Goal: Task Accomplishment & Management: Manage account settings

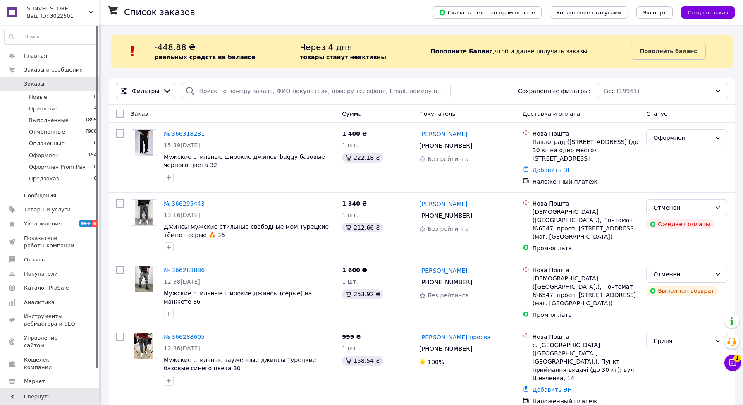
click at [734, 362] on icon at bounding box center [732, 362] width 8 height 8
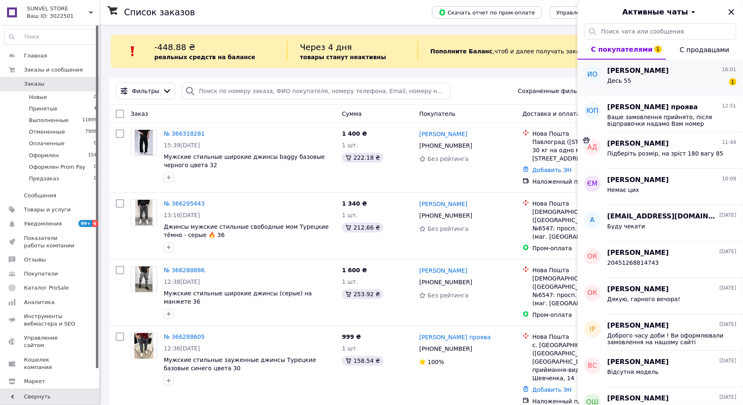
click at [656, 76] on div "Десь 55 1" at bounding box center [671, 82] width 129 height 13
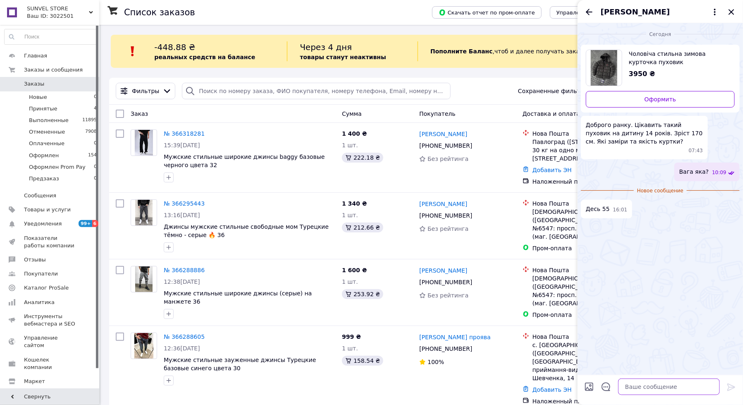
click at [649, 382] on textarea at bounding box center [669, 386] width 102 height 17
type textarea "С буде вільна на вас"
click at [584, 14] on div "[PERSON_NAME]" at bounding box center [659, 11] width 165 height 23
click at [586, 14] on icon "Назад" at bounding box center [589, 12] width 10 height 10
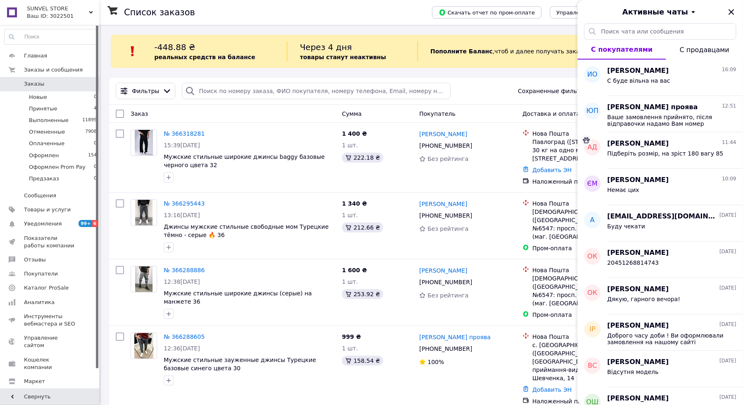
click at [736, 9] on div "Активные чаты" at bounding box center [659, 11] width 165 height 23
click at [732, 9] on icon "Закрыть" at bounding box center [731, 12] width 10 height 10
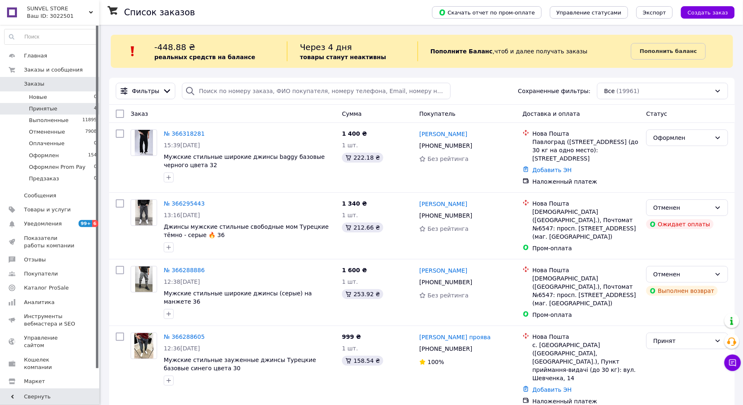
click at [69, 104] on li "Принятые 4" at bounding box center [51, 109] width 102 height 12
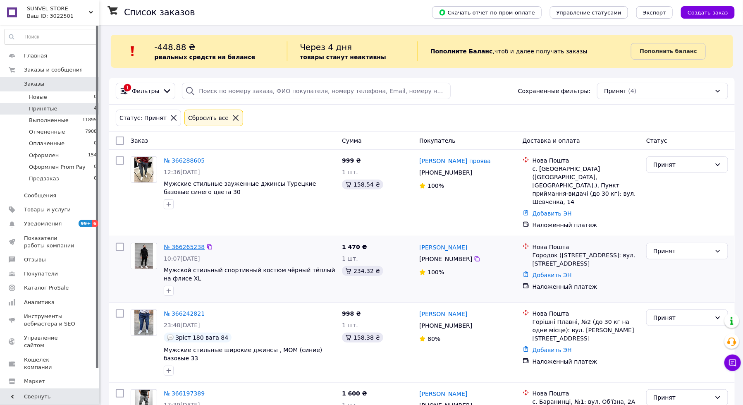
click at [187, 243] on link "№ 366265238" at bounding box center [184, 246] width 41 height 7
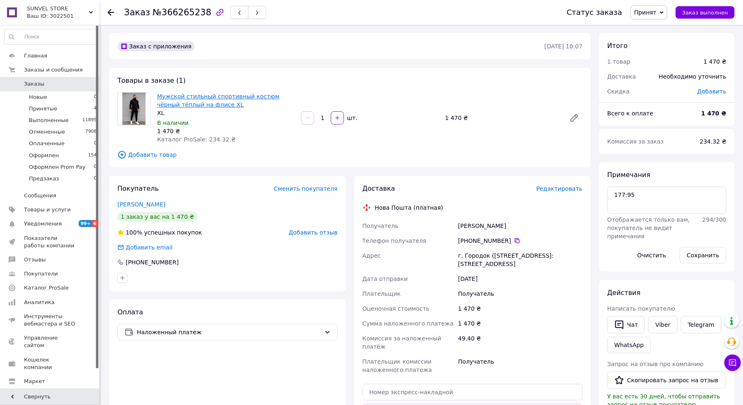
click at [210, 107] on link "Мужской стильный спортивный костюм чёрный тёплый на флисе XL" at bounding box center [218, 100] width 122 height 15
click at [517, 243] on icon at bounding box center [517, 240] width 5 height 5
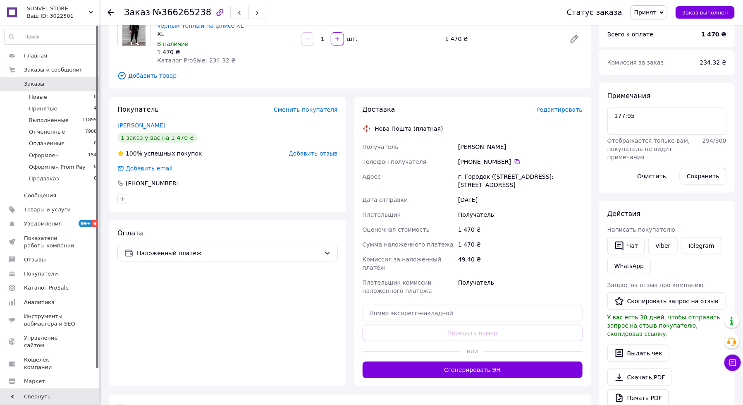
scroll to position [79, 0]
click at [481, 321] on div "Доставка Редактировать Нова Пошта (платная) Получатель Татарчук Дмитро Телефон …" at bounding box center [472, 241] width 220 height 273
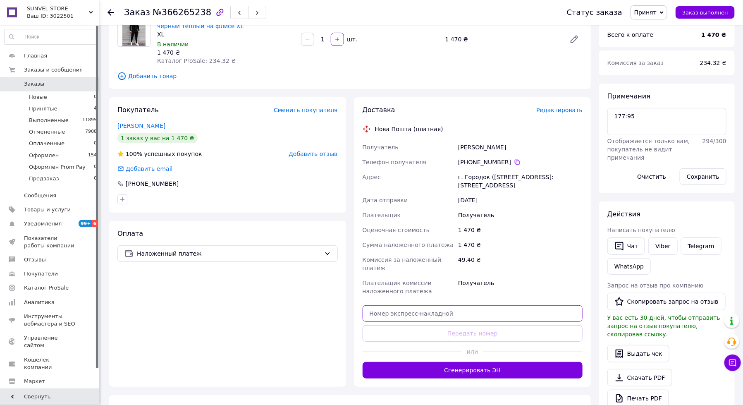
click at [481, 317] on input "text" at bounding box center [472, 313] width 220 height 17
paste input "20451269157552"
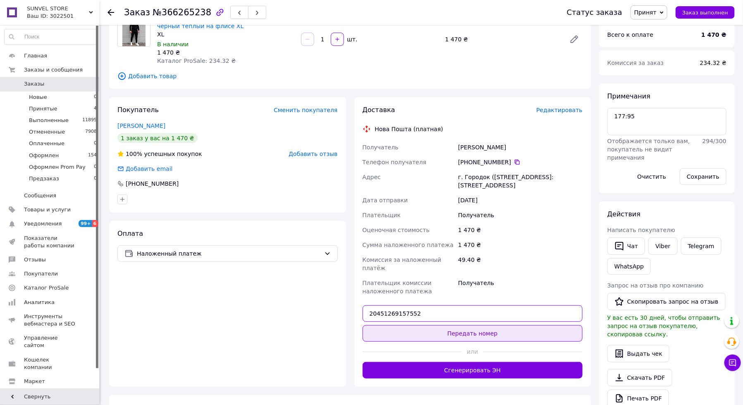
type input "20451269157552"
click at [480, 330] on button "Передать номер" at bounding box center [472, 333] width 220 height 17
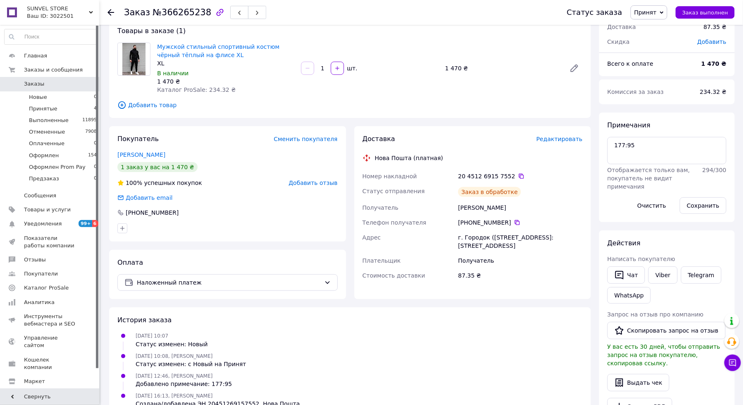
scroll to position [0, 0]
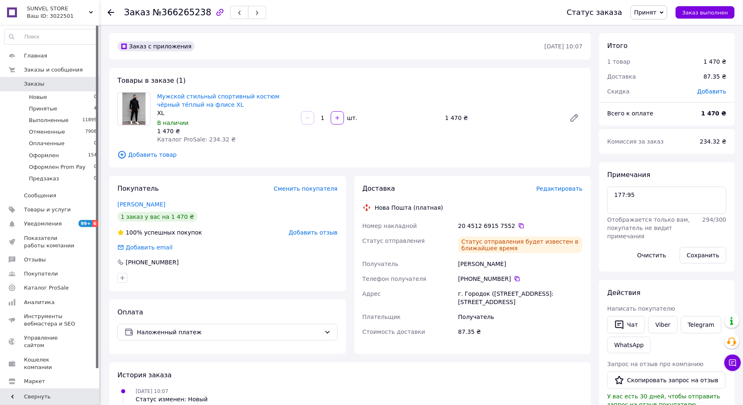
click at [644, 5] on span "Принят" at bounding box center [648, 12] width 37 height 14
click at [663, 67] on li "Оформлен" at bounding box center [663, 66] width 65 height 12
click at [663, 322] on link "Viber" at bounding box center [662, 324] width 29 height 17
click at [46, 80] on span "Заказы" at bounding box center [50, 83] width 52 height 7
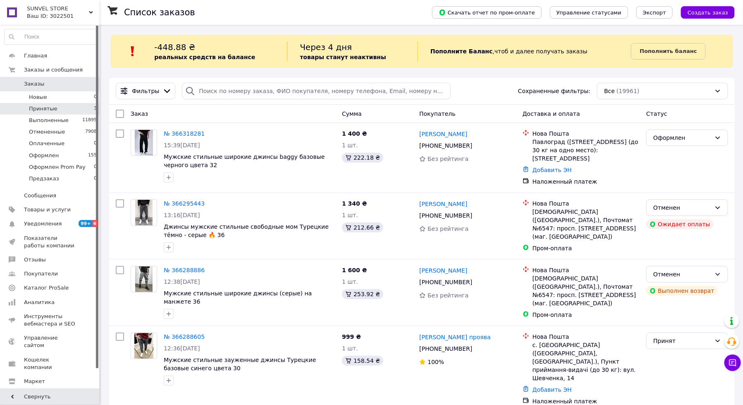
click at [55, 107] on span "Принятые" at bounding box center [43, 108] width 29 height 7
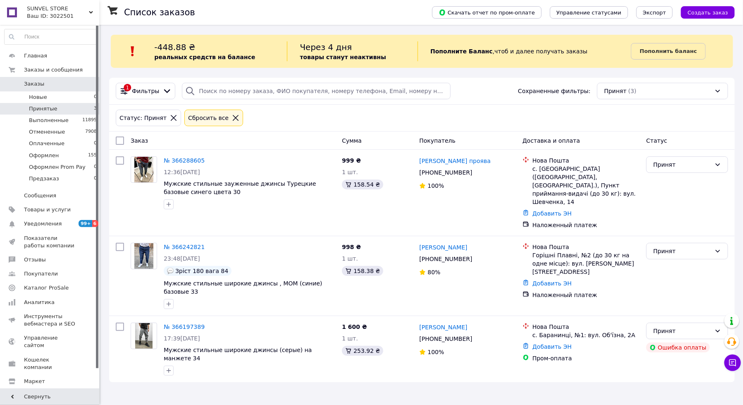
click at [62, 79] on link "Заказы 0" at bounding box center [51, 84] width 102 height 14
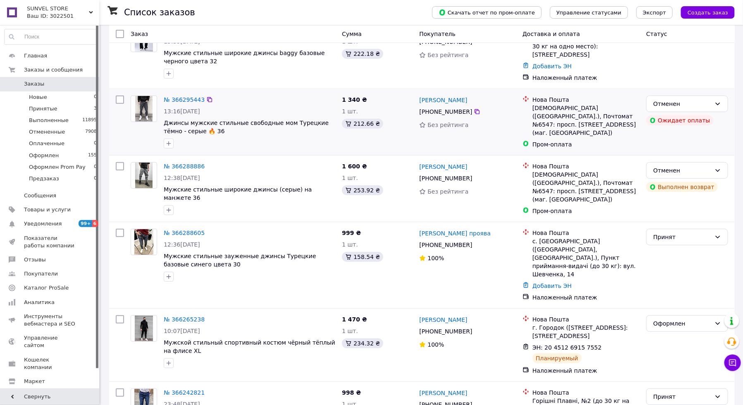
scroll to position [106, 0]
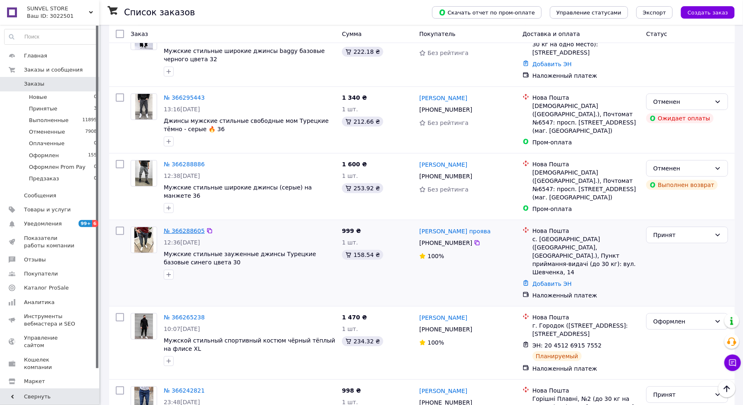
click at [190, 227] on link "№ 366288605" at bounding box center [184, 230] width 41 height 7
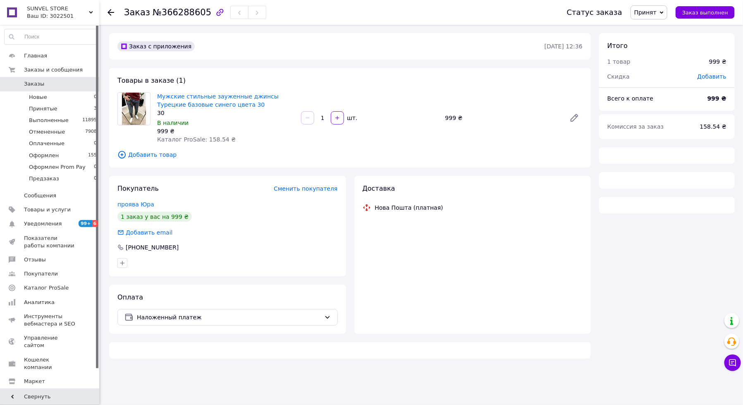
click at [216, 108] on span "Мужские стильные зауженные джинсы Турецкие базовые синего цвета 30" at bounding box center [225, 100] width 137 height 17
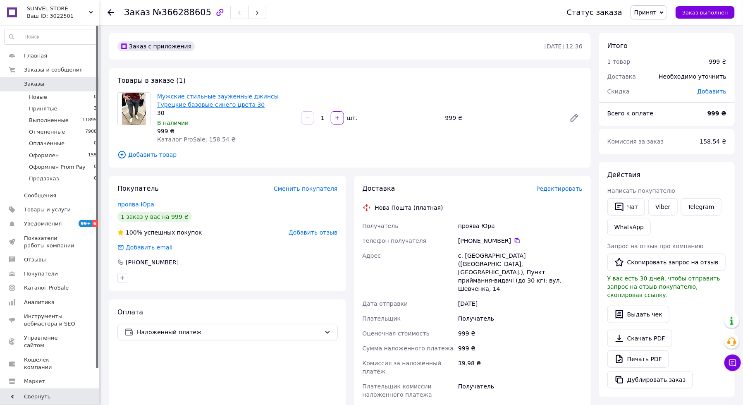
click at [216, 104] on link "Мужские стильные зауженные джинсы Турецкие базовые синего цвета 30" at bounding box center [218, 100] width 122 height 15
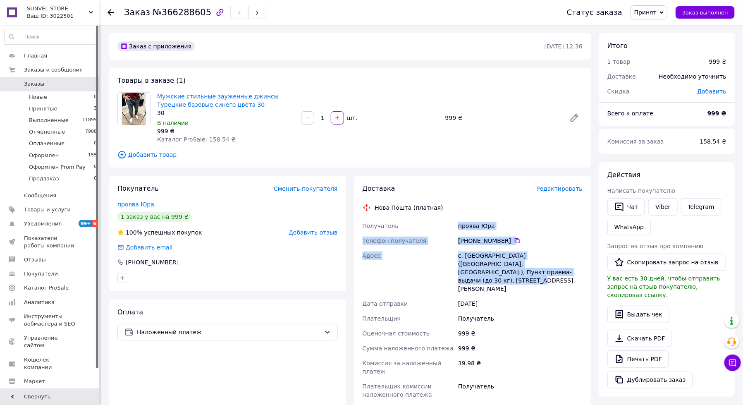
drag, startPoint x: 536, startPoint y: 270, endPoint x: 457, endPoint y: 227, distance: 89.9
click at [457, 227] on div "Получатель проява Юра Телефон получателя +380 97 838 18 90   Адрес с. Белокрини…" at bounding box center [473, 310] width 224 height 184
copy div "проява Юра Телефон получателя +380 97 838 18 90   Адрес с. Белокриница (Тернопо…"
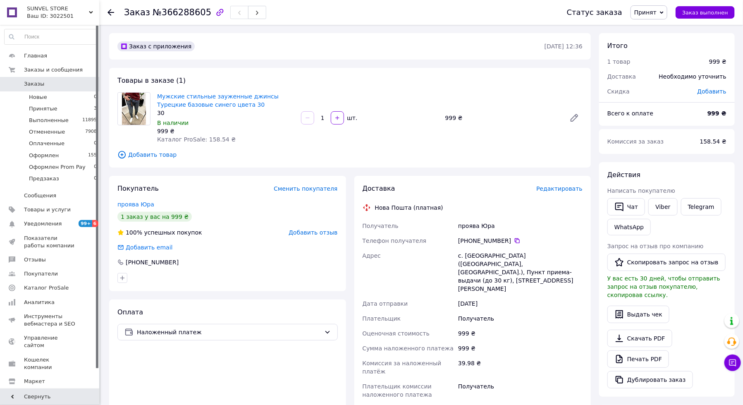
click at [656, 19] on div "Статус заказа Принят Выполнен Отменен Оплаченный Оформлен Оформлен Prom Pay Пре…" at bounding box center [642, 12] width 184 height 25
click at [656, 14] on span "Принят" at bounding box center [645, 12] width 22 height 7
click at [665, 70] on li "Оформлен" at bounding box center [663, 66] width 65 height 12
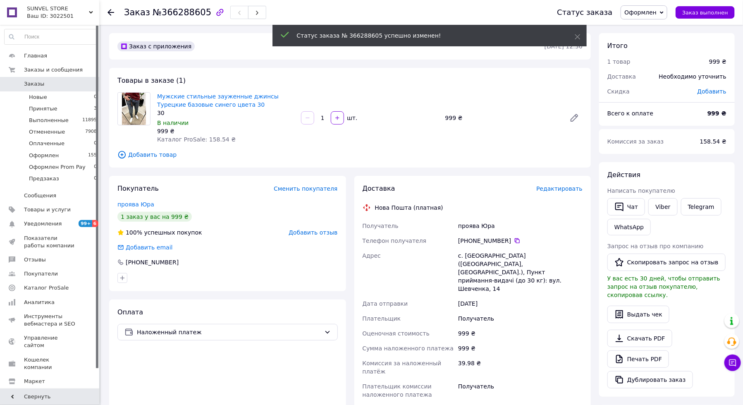
click at [36, 82] on span "Заказы" at bounding box center [34, 83] width 20 height 7
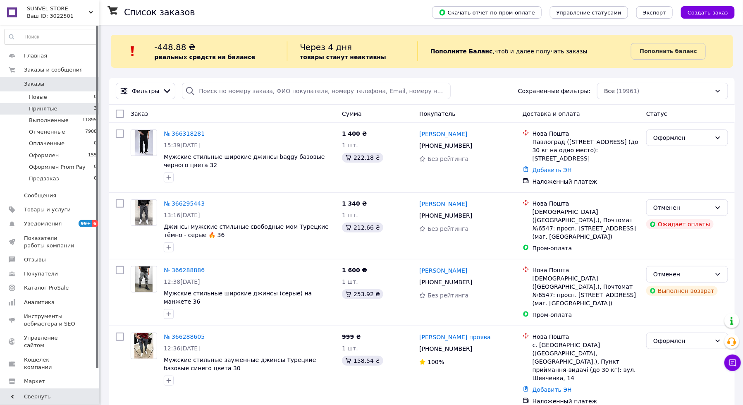
click at [57, 105] on li "Принятые 3" at bounding box center [51, 109] width 102 height 12
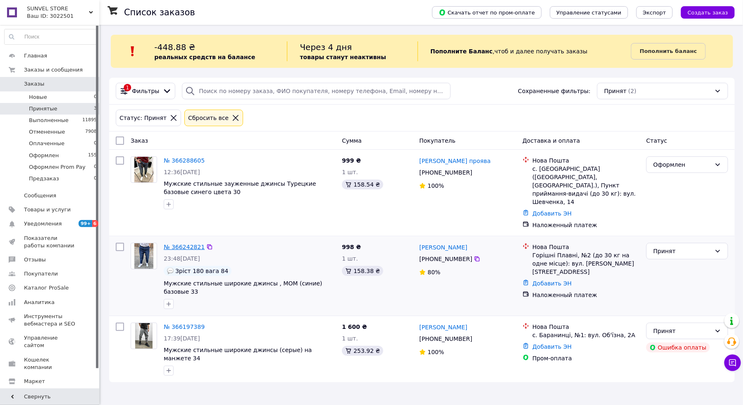
click at [198, 243] on link "№ 366242821" at bounding box center [184, 246] width 41 height 7
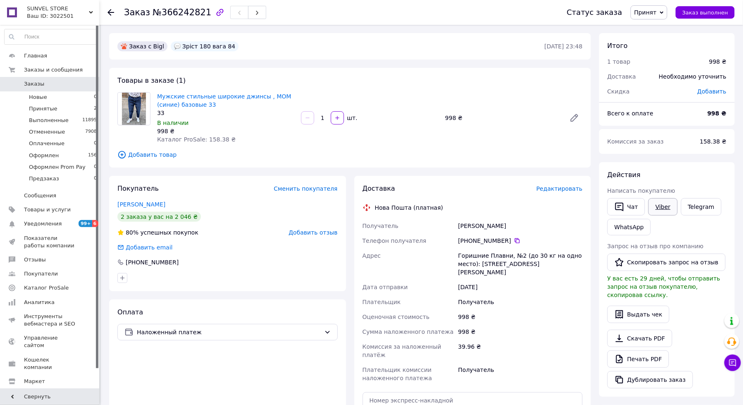
click at [657, 206] on link "Viber" at bounding box center [662, 206] width 29 height 17
click at [187, 107] on link "Мужские стильные широкие джинсы , MOM (синие) базовые 33" at bounding box center [224, 100] width 134 height 15
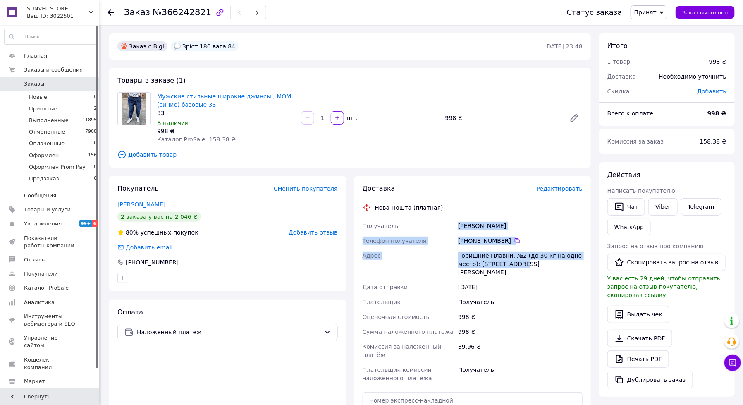
drag, startPoint x: 524, startPoint y: 267, endPoint x: 458, endPoint y: 222, distance: 80.4
click at [458, 222] on div "Получатель Діденко Олександр Телефон получателя +380 66 016 71 60   Адрес Гориш…" at bounding box center [473, 301] width 224 height 167
copy div "Діденко Олександр Телефон получателя +380 66 016 71 60   Адрес Горишние Плавни,…"
click at [656, 12] on span "Принят" at bounding box center [645, 12] width 22 height 7
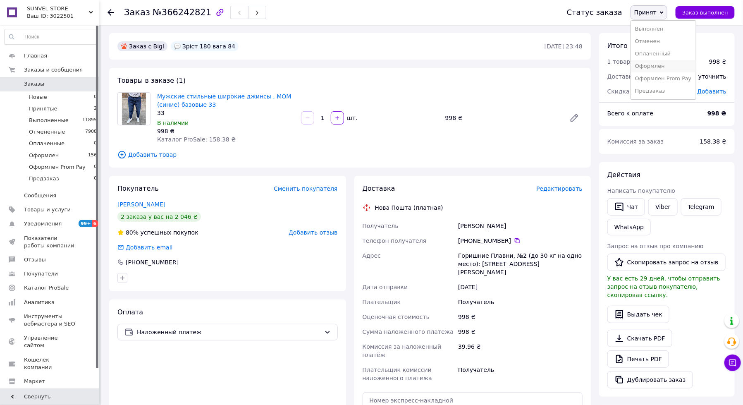
click at [659, 69] on li "Оформлен" at bounding box center [663, 66] width 65 height 12
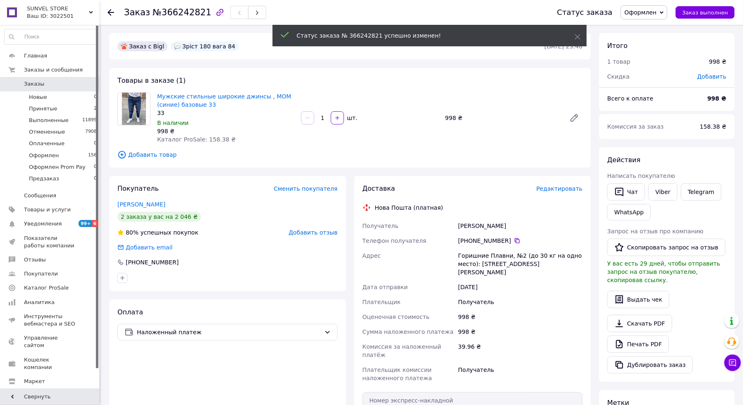
click at [50, 85] on span "Заказы" at bounding box center [50, 83] width 52 height 7
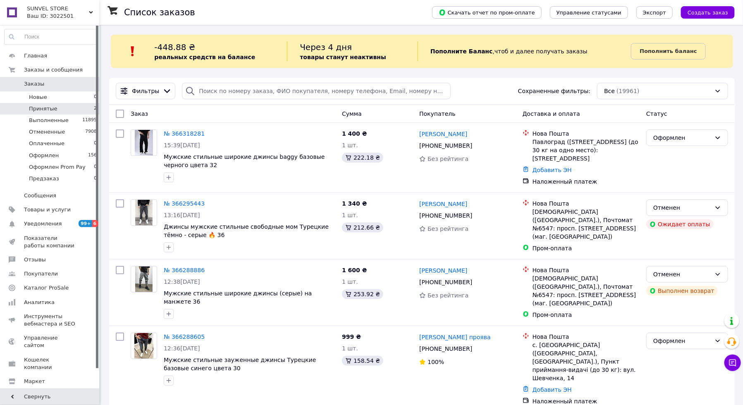
click at [53, 104] on li "Принятые 2" at bounding box center [51, 109] width 102 height 12
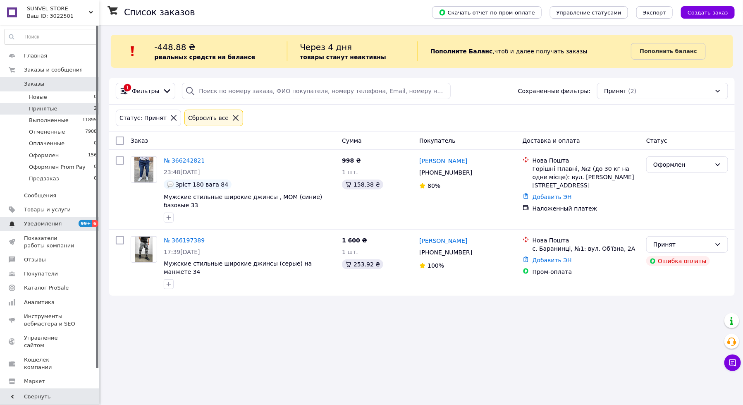
click at [36, 223] on span "Уведомления" at bounding box center [43, 223] width 38 height 7
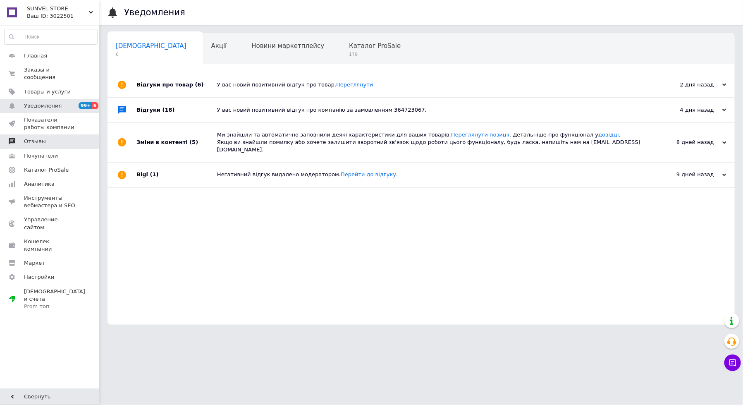
click at [51, 143] on span "Отзывы" at bounding box center [50, 141] width 52 height 7
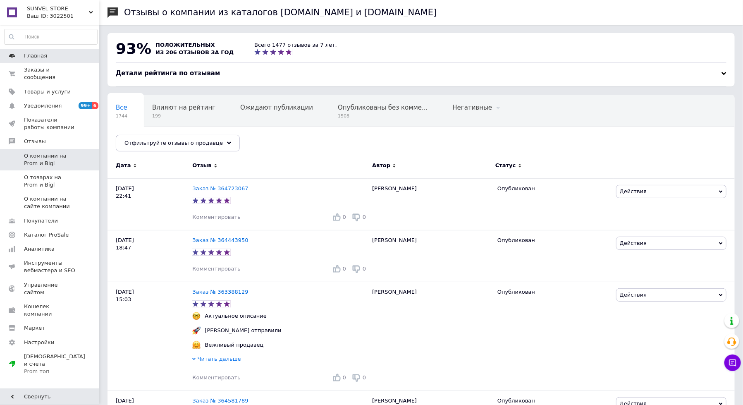
click at [53, 62] on link "Главная" at bounding box center [51, 56] width 102 height 14
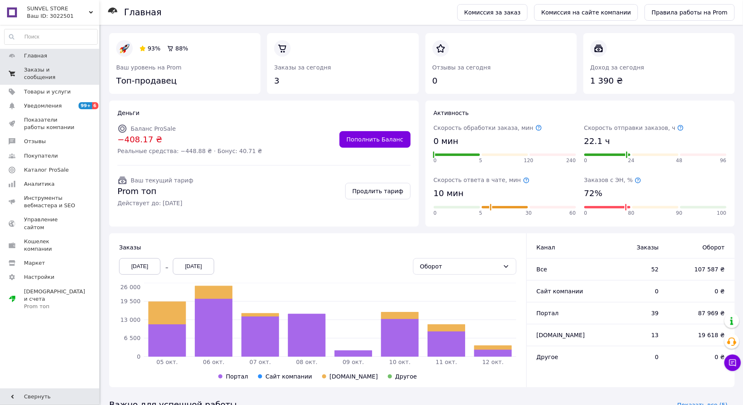
click at [60, 72] on span "Заказы и сообщения" at bounding box center [50, 73] width 52 height 15
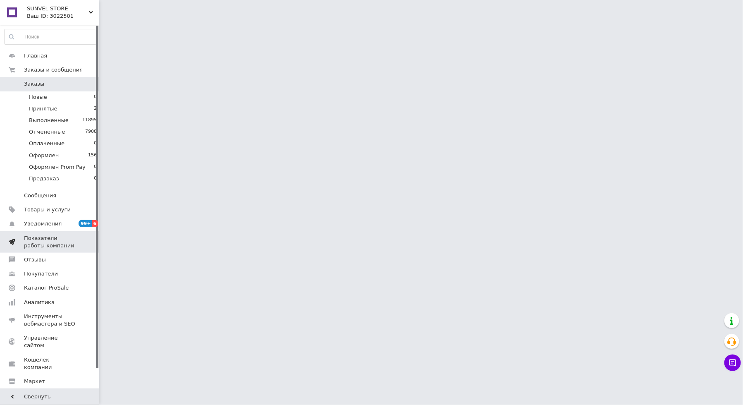
click at [57, 229] on link "Уведомления 99+ 6" at bounding box center [51, 224] width 102 height 14
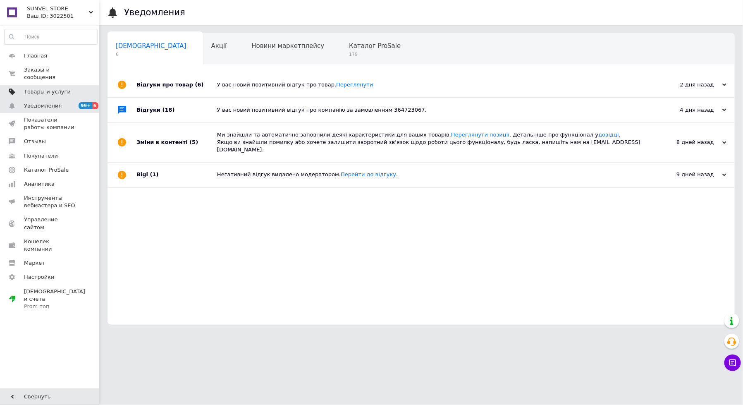
click at [45, 86] on link "Товары и услуги" at bounding box center [51, 92] width 102 height 14
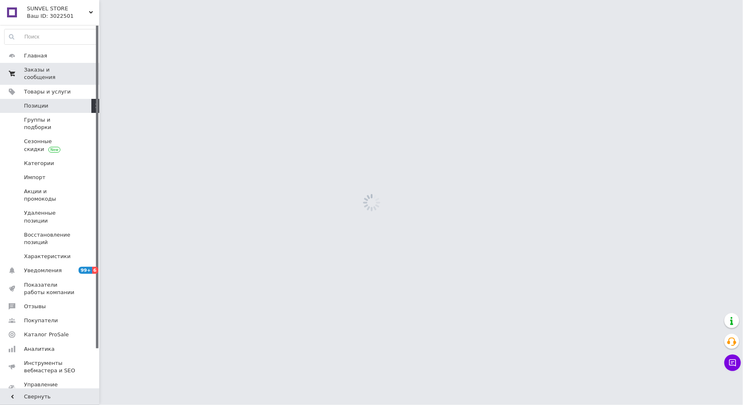
click at [45, 73] on span "Заказы и сообщения" at bounding box center [50, 73] width 52 height 15
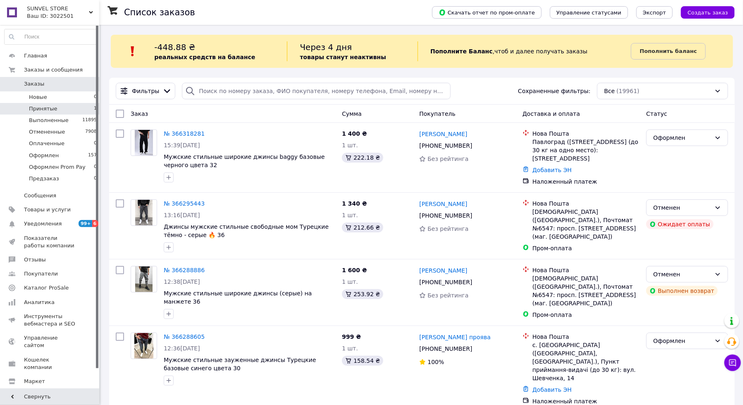
click at [69, 109] on li "Принятые 1" at bounding box center [51, 109] width 102 height 12
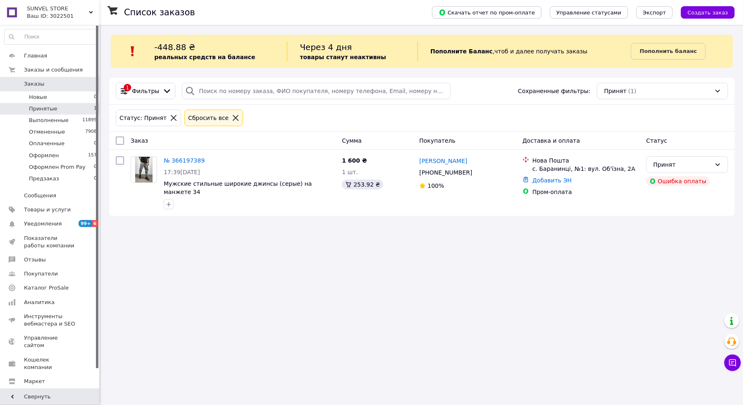
click at [59, 88] on link "Заказы 0" at bounding box center [51, 84] width 102 height 14
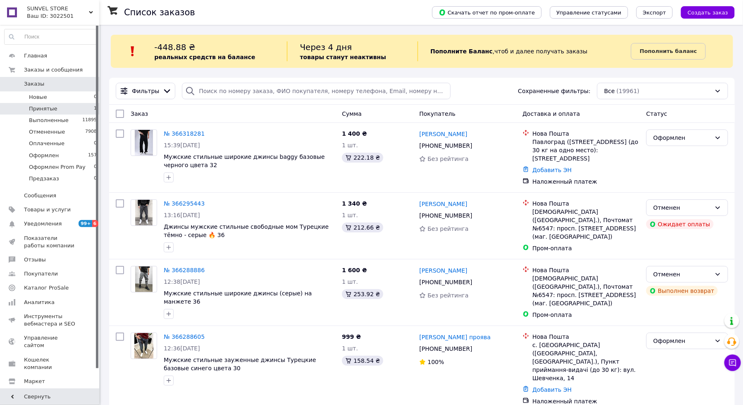
click at [69, 108] on li "Принятые 1" at bounding box center [51, 109] width 102 height 12
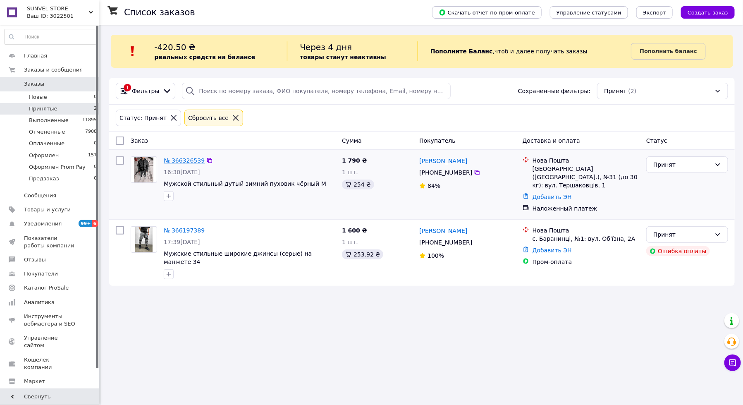
click at [200, 159] on link "№ 366326539" at bounding box center [184, 160] width 41 height 7
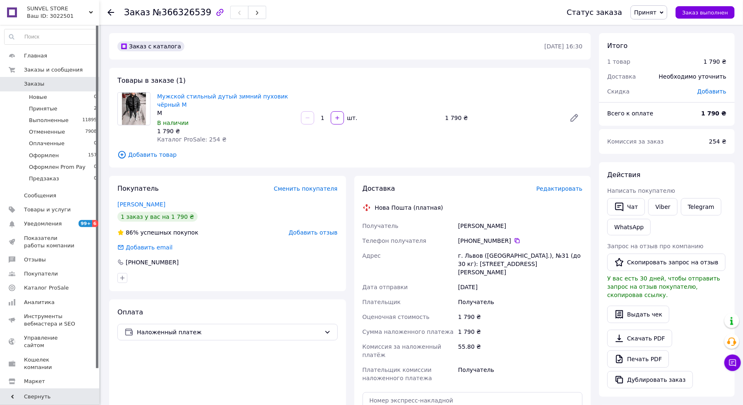
click at [202, 92] on span "Мужской стильный дутый зимний пуховик чёрный M" at bounding box center [225, 100] width 137 height 17
click at [209, 98] on link "Мужской стильный дутый зимний пуховик чёрный M" at bounding box center [222, 100] width 131 height 15
click at [515, 237] on icon at bounding box center [517, 240] width 7 height 7
click at [661, 12] on span "Принят" at bounding box center [648, 12] width 37 height 14
click at [663, 63] on li "Оформлен" at bounding box center [663, 66] width 65 height 12
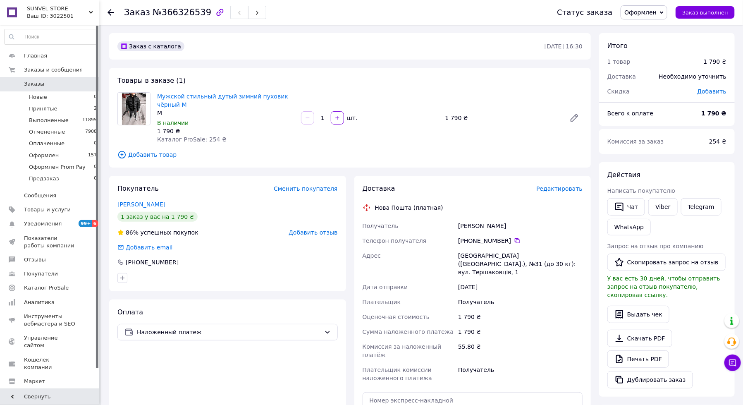
click at [72, 88] on link "Заказы 0" at bounding box center [51, 84] width 102 height 14
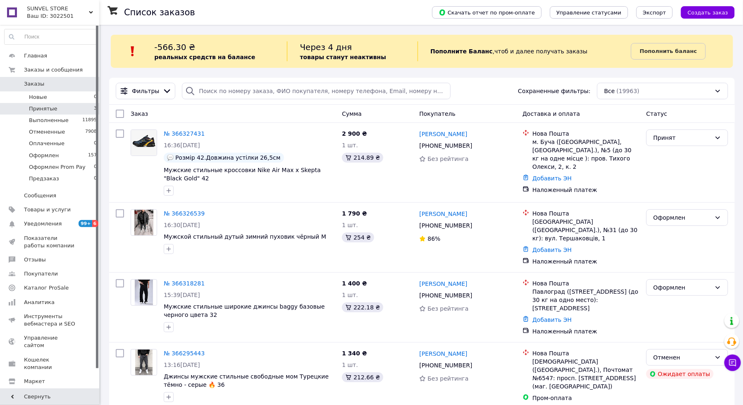
click at [82, 112] on li "Принятые 3" at bounding box center [51, 109] width 102 height 12
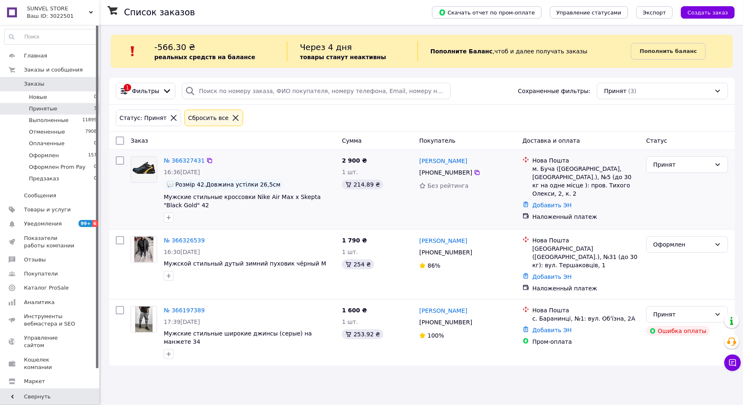
click at [218, 223] on div "№ 366327431 16:36[DATE] Розмір 42.Довжина устілки 26,5см Мужские стильные кросс…" at bounding box center [249, 189] width 178 height 73
click at [179, 157] on link "№ 366327431" at bounding box center [184, 160] width 41 height 7
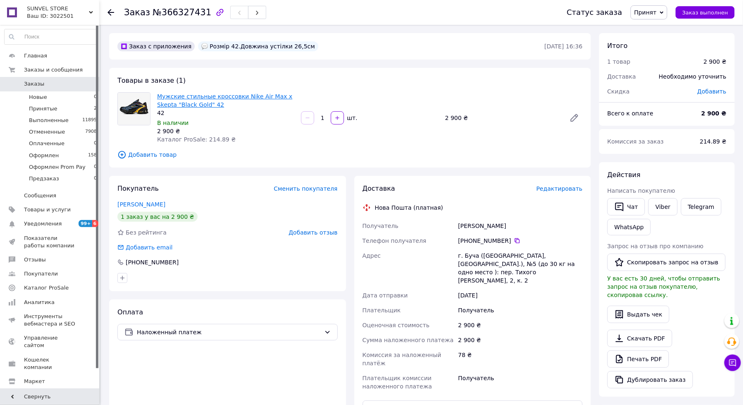
click at [195, 95] on link "Мужские стильные кроссовки Nike Air Max x Skepta "Black Gold" 42" at bounding box center [224, 100] width 135 height 15
click at [649, 207] on link "Viber" at bounding box center [662, 206] width 29 height 17
click at [84, 83] on span "0" at bounding box center [87, 83] width 23 height 7
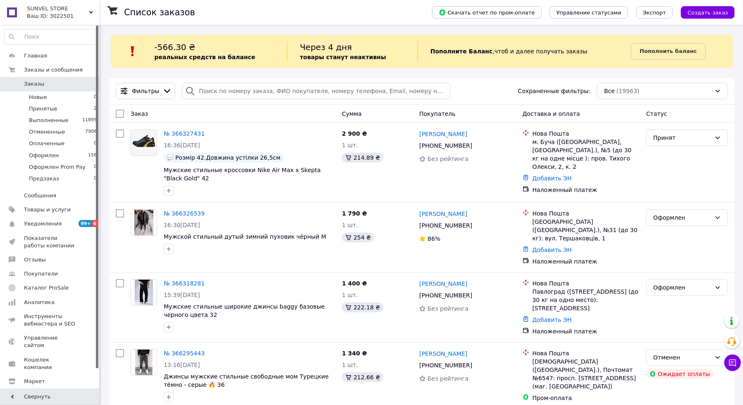
click at [67, 81] on span "Заказы" at bounding box center [50, 83] width 52 height 7
click at [69, 109] on li "Принятые 2" at bounding box center [51, 109] width 102 height 12
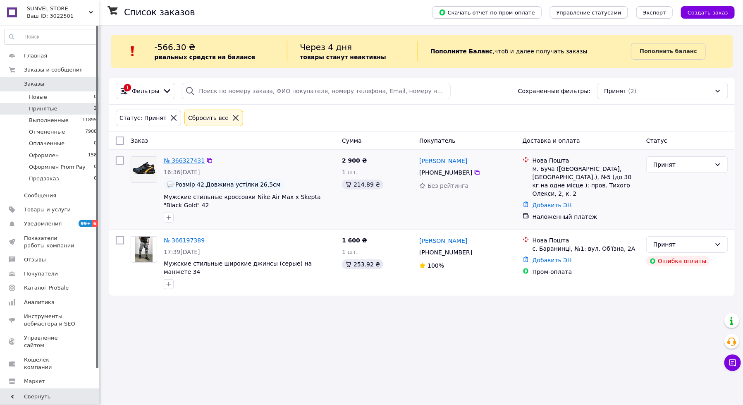
click at [176, 157] on link "№ 366327431" at bounding box center [184, 160] width 41 height 7
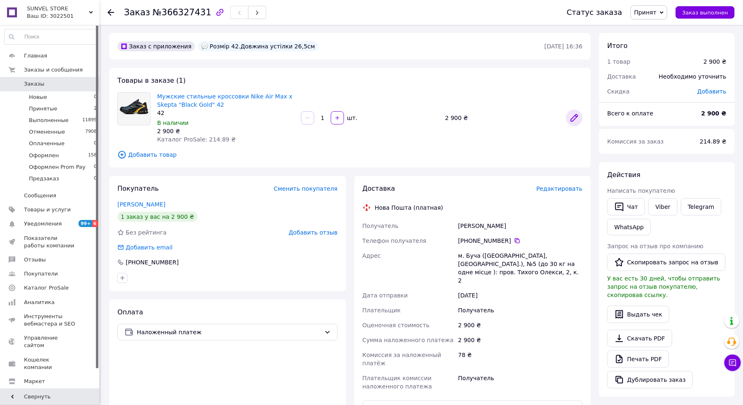
click at [575, 116] on icon at bounding box center [574, 117] width 7 height 7
click at [55, 82] on span "Заказы" at bounding box center [50, 83] width 52 height 7
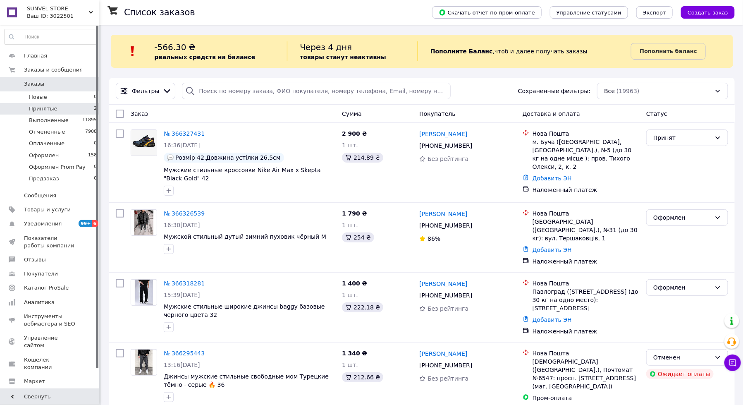
click at [81, 106] on li "Принятые 2" at bounding box center [51, 109] width 102 height 12
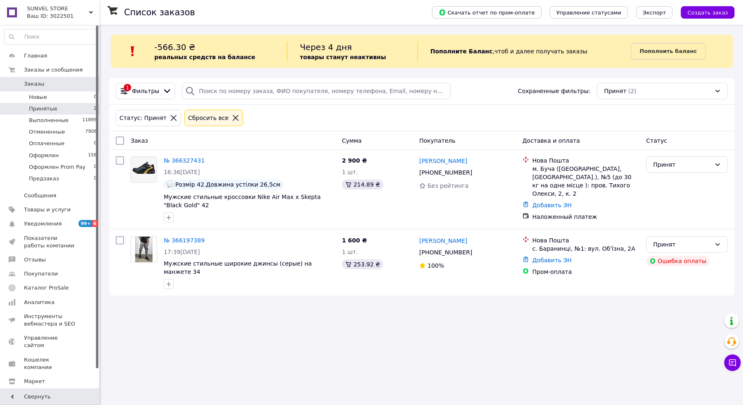
click at [49, 83] on span "Заказы" at bounding box center [50, 83] width 52 height 7
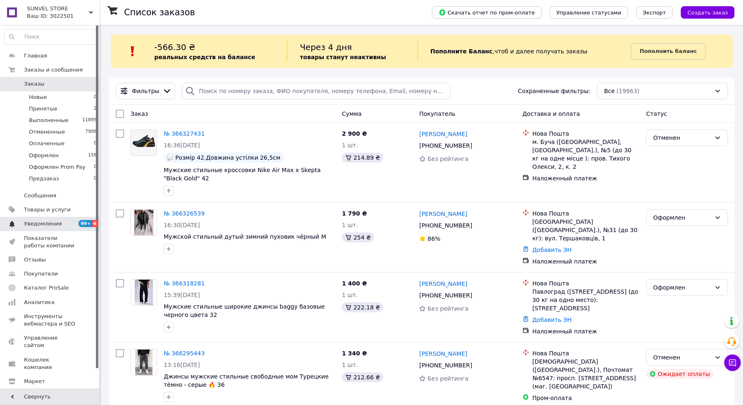
click at [64, 222] on span "Уведомления" at bounding box center [50, 223] width 52 height 7
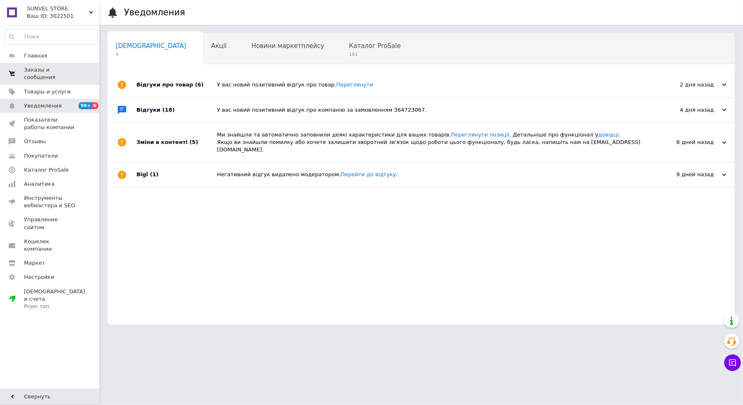
click at [55, 74] on span "Заказы и сообщения" at bounding box center [50, 73] width 52 height 15
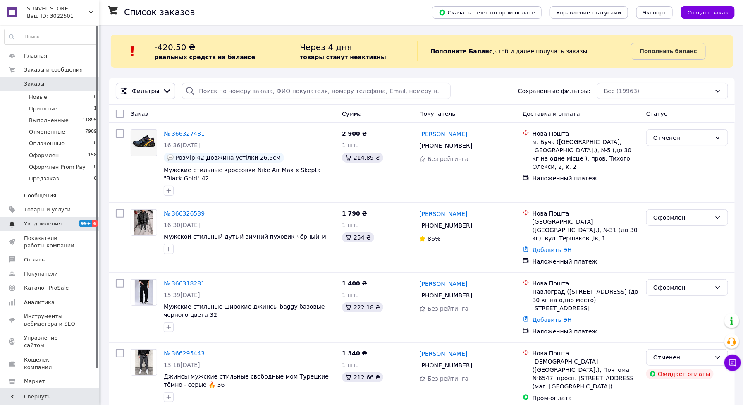
click at [47, 227] on span "Уведомления" at bounding box center [43, 223] width 38 height 7
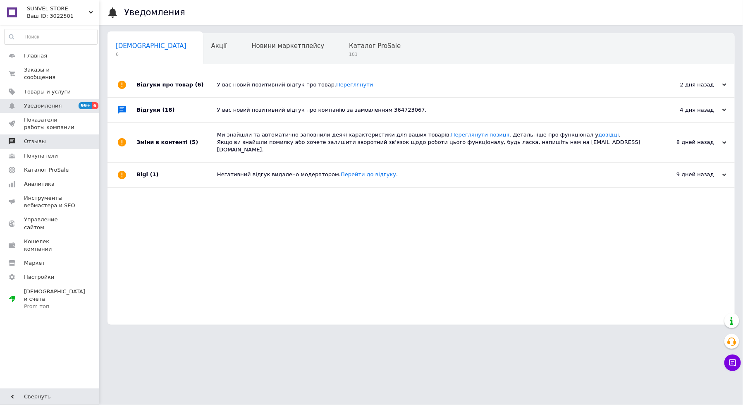
click at [54, 145] on span "Отзывы" at bounding box center [50, 141] width 52 height 7
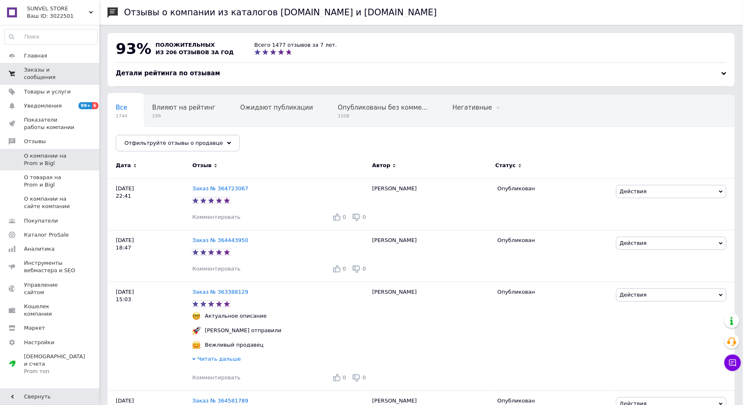
click at [46, 72] on span "Заказы и сообщения" at bounding box center [50, 73] width 52 height 15
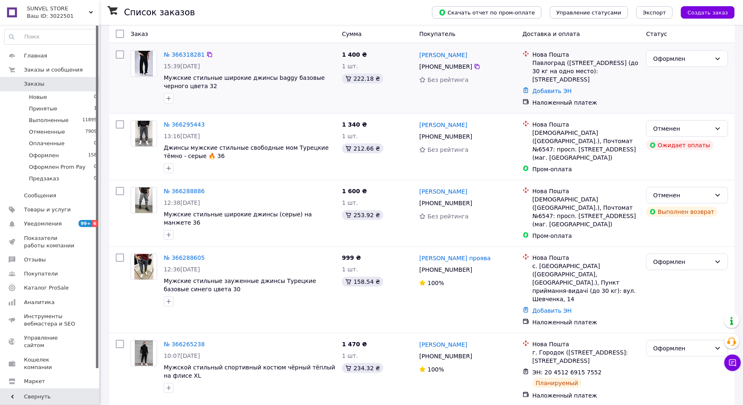
scroll to position [260, 0]
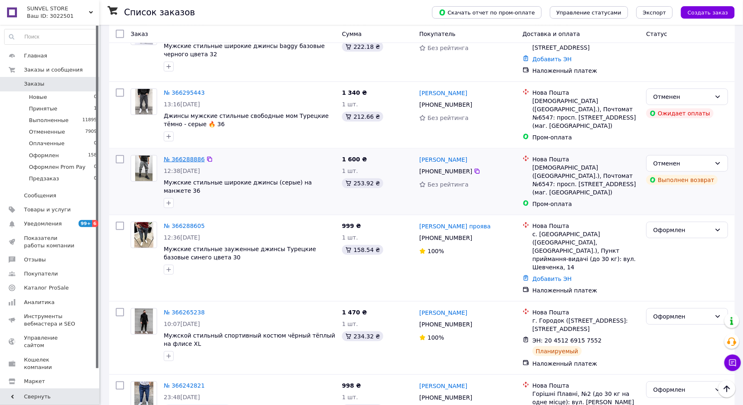
click at [178, 156] on link "№ 366288886" at bounding box center [184, 159] width 41 height 7
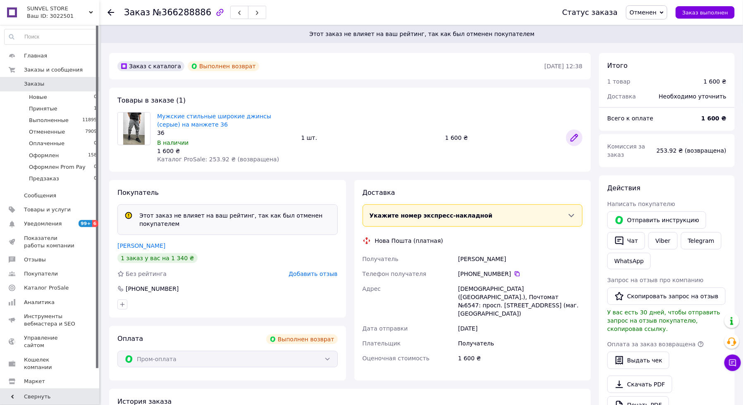
click at [574, 141] on icon at bounding box center [574, 138] width 10 height 10
